Goal: Navigation & Orientation: Find specific page/section

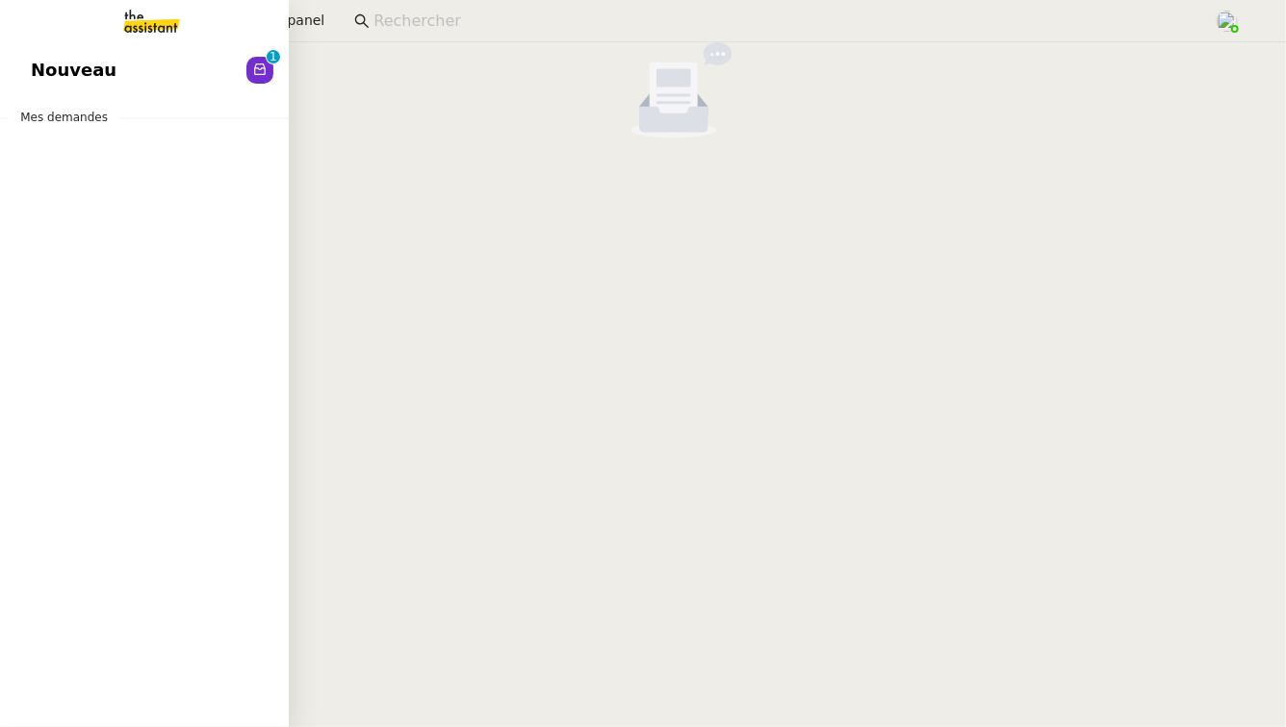
click at [63, 75] on span "Nouveau" at bounding box center [74, 70] width 86 height 29
click at [51, 77] on span "Révision" at bounding box center [72, 70] width 83 height 29
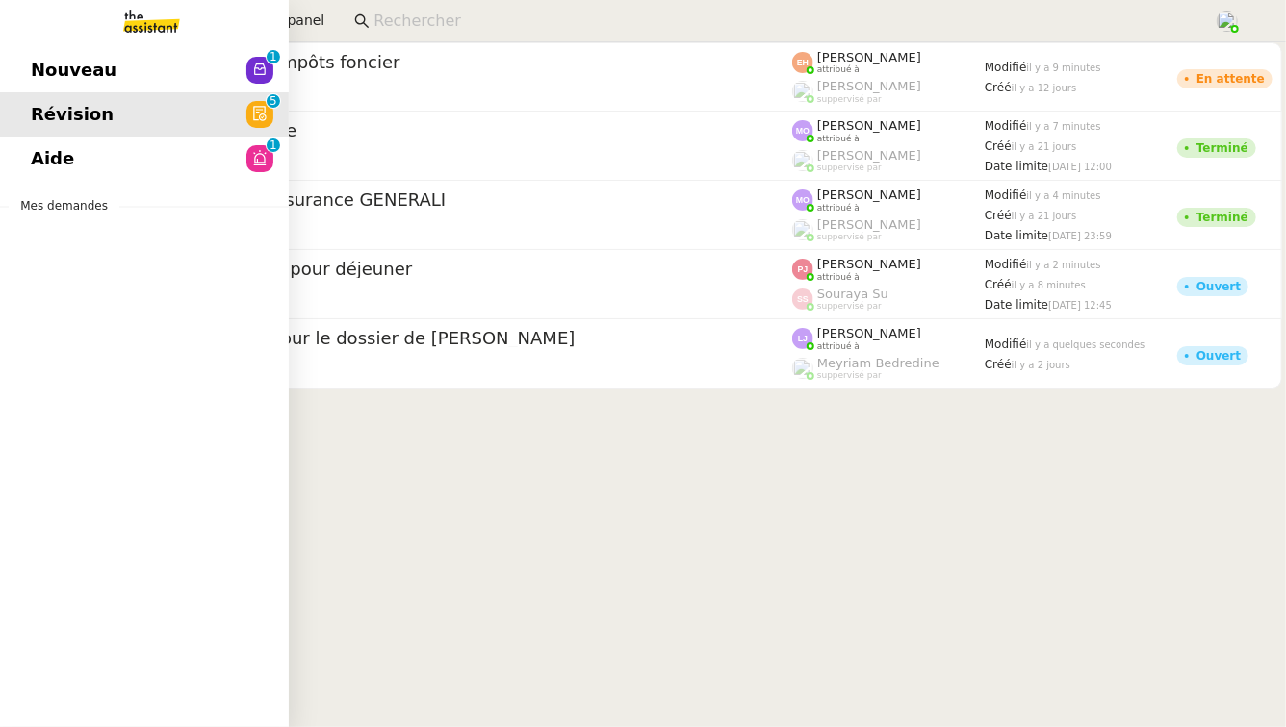
click at [89, 70] on span "Nouveau" at bounding box center [74, 70] width 86 height 29
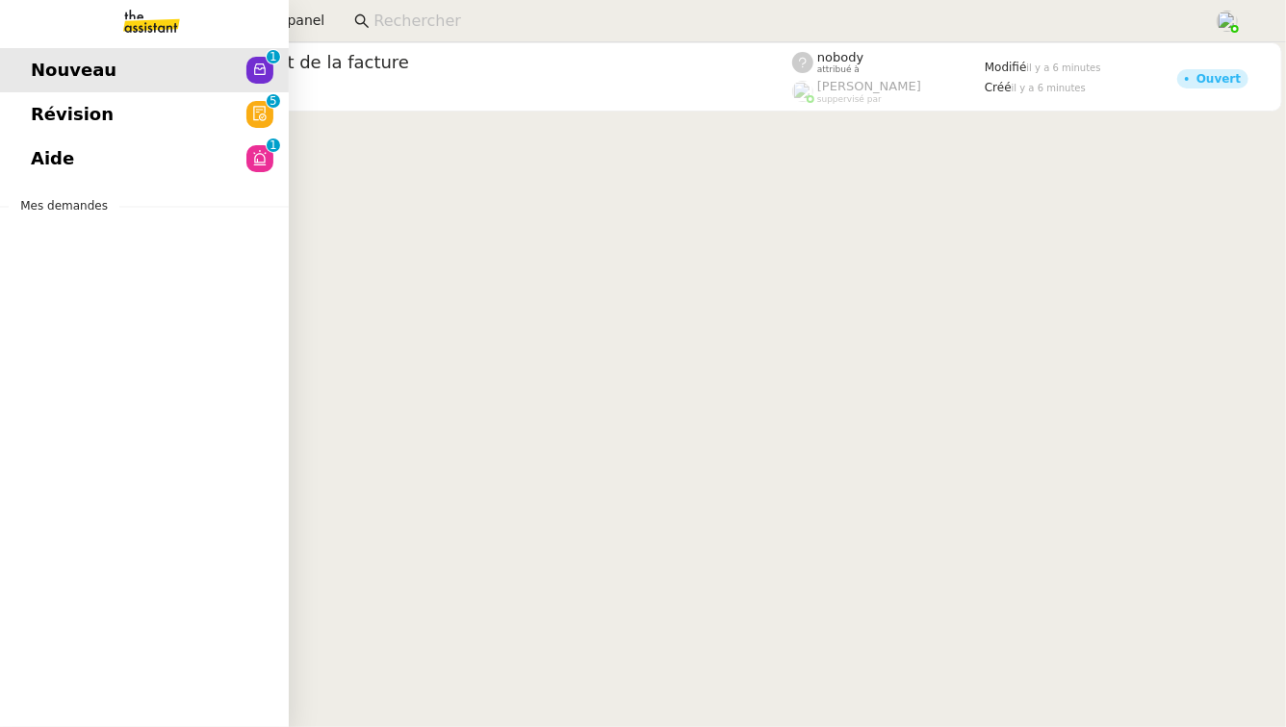
click at [58, 166] on span "Aide" at bounding box center [52, 158] width 43 height 29
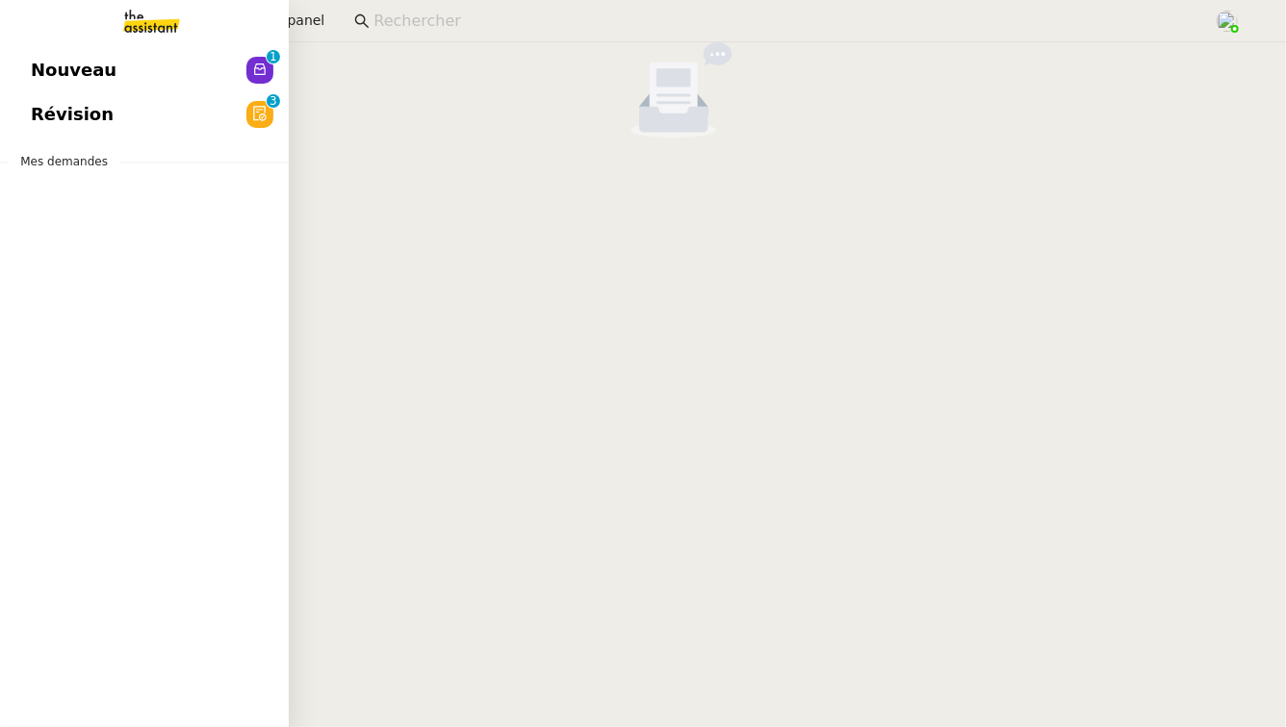
click at [80, 109] on span "Révision" at bounding box center [72, 114] width 83 height 29
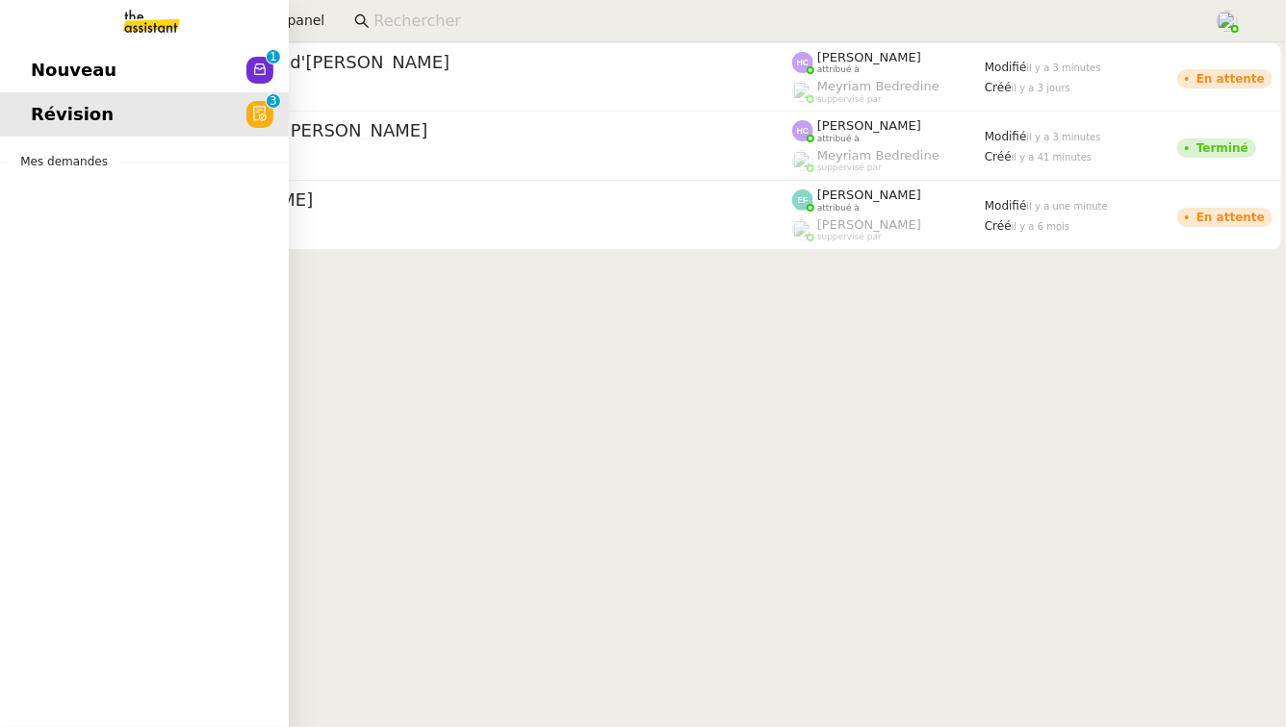
click at [80, 75] on span "Nouveau" at bounding box center [74, 70] width 86 height 29
